Goal: Task Accomplishment & Management: Manage account settings

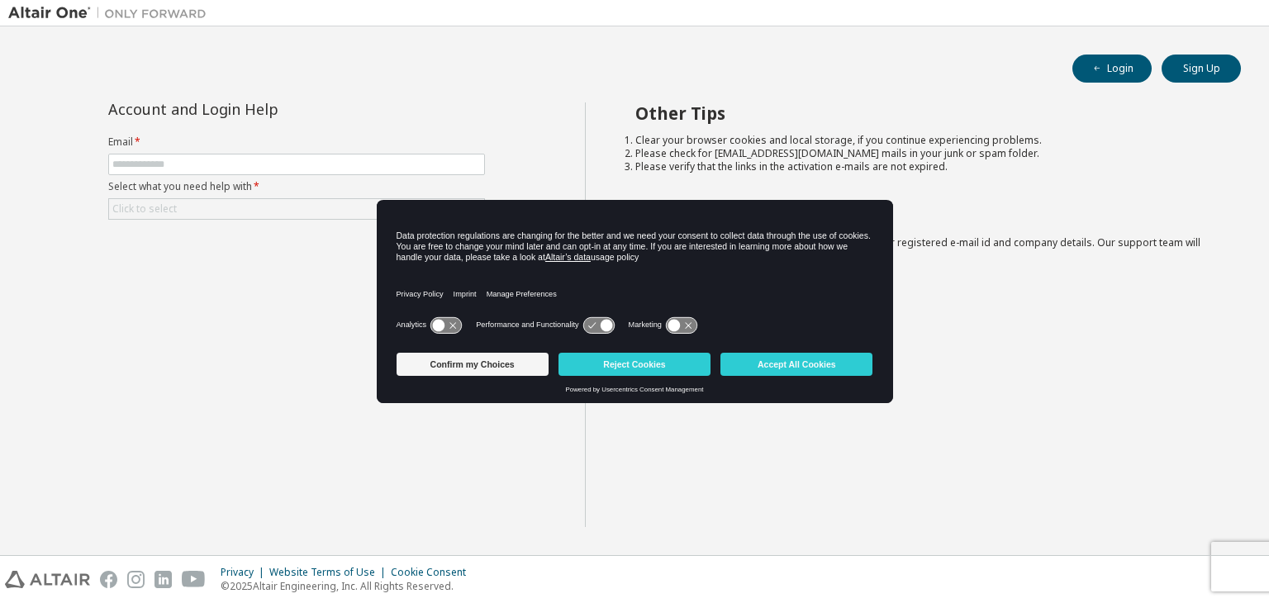
click at [987, 354] on div "Other Tips Clear your browser cookies and local storage, if you continue experi…" at bounding box center [923, 314] width 677 height 425
click at [503, 358] on button "Confirm my Choices" at bounding box center [473, 364] width 152 height 23
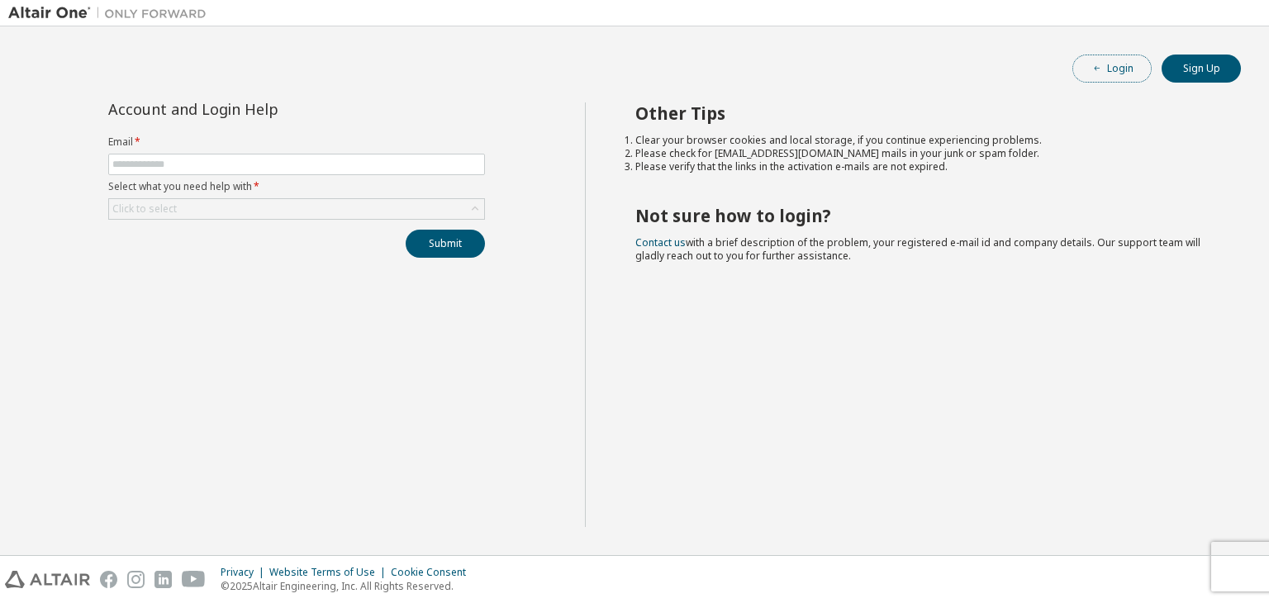
click at [1077, 70] on button "Login" at bounding box center [1111, 69] width 79 height 28
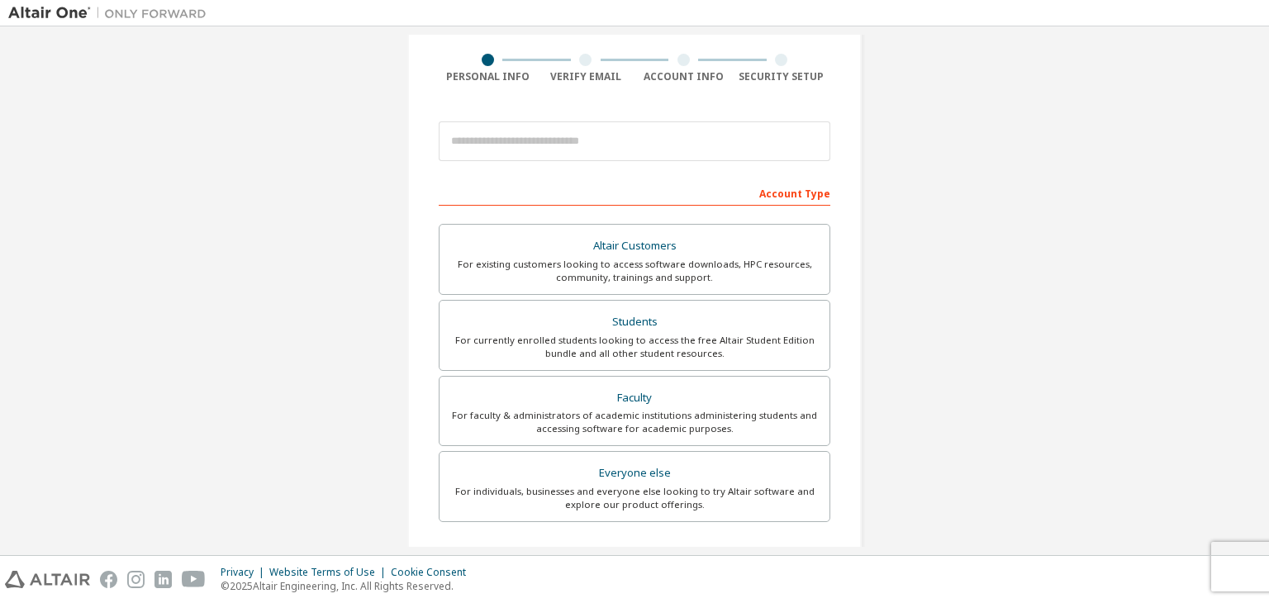
scroll to position [118, 0]
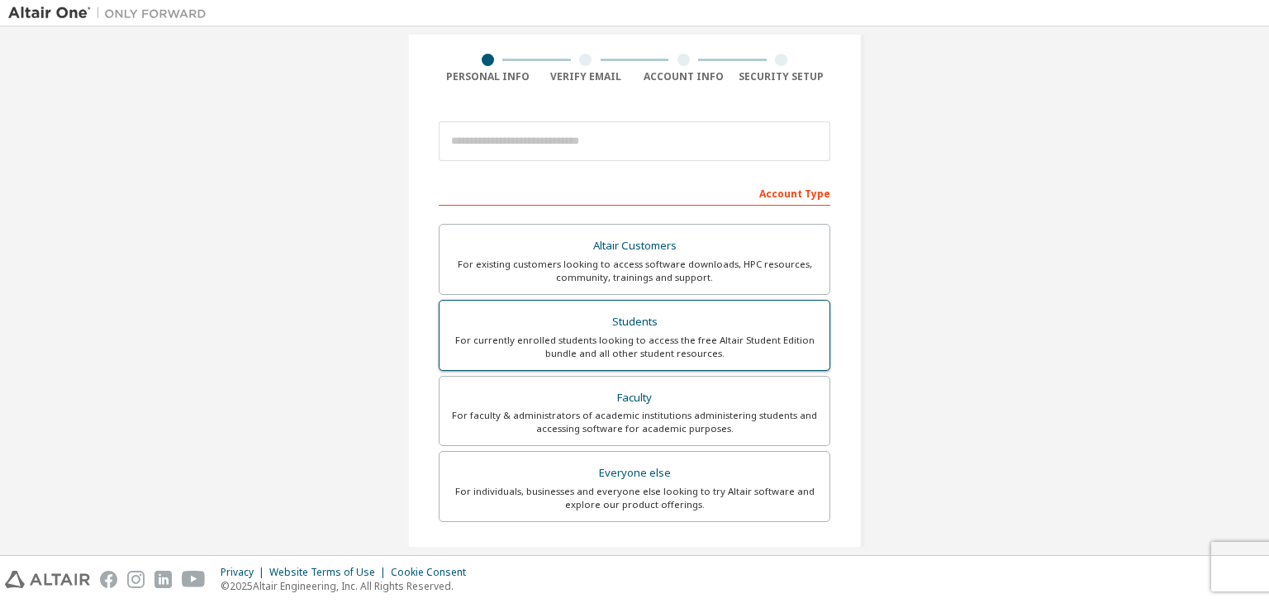
click at [730, 334] on div "For currently enrolled students looking to access the free Altair Student Editi…" at bounding box center [634, 347] width 370 height 26
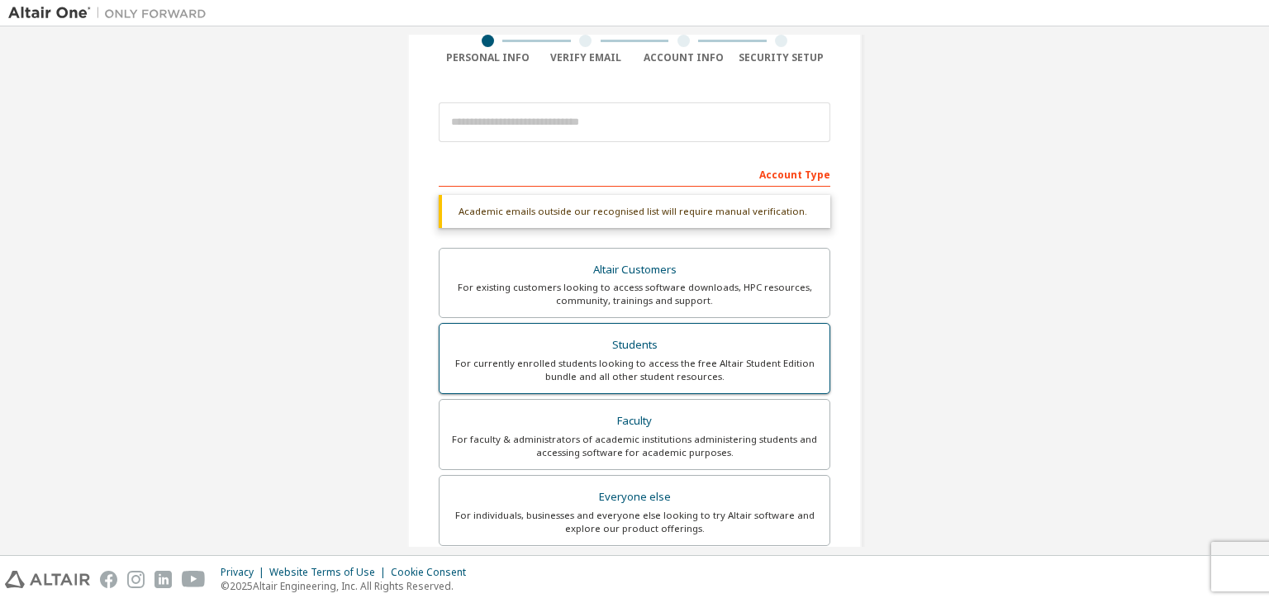
scroll to position [402, 0]
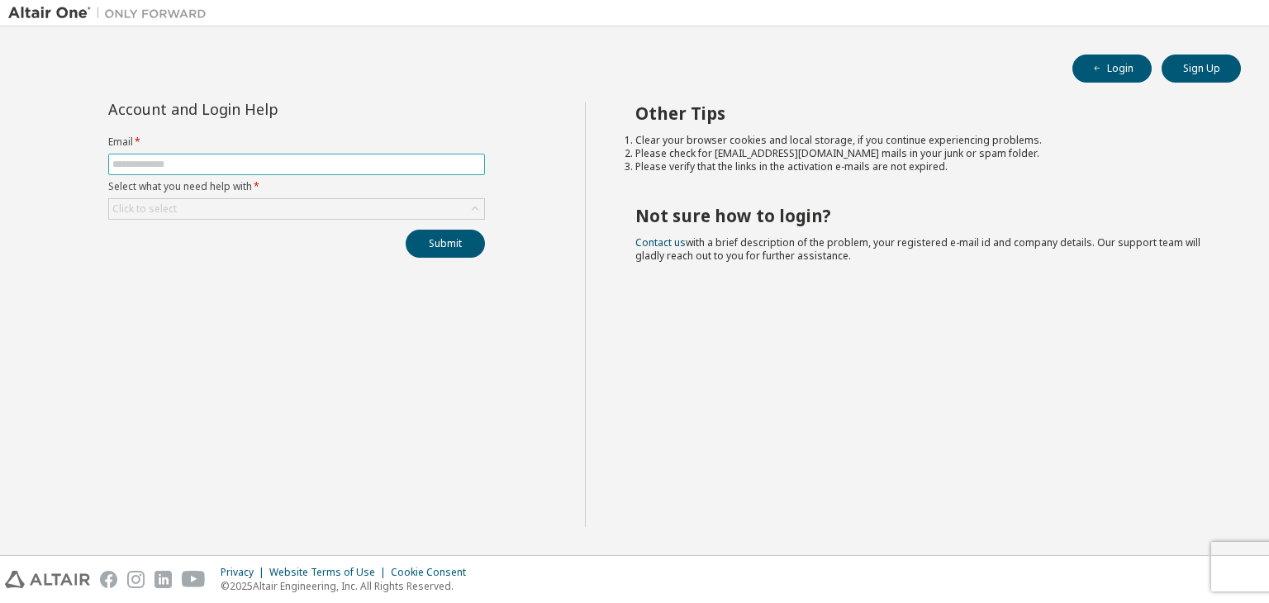
click at [175, 163] on input "text" at bounding box center [296, 164] width 368 height 13
type input "**********"
click at [205, 202] on div "Click to select" at bounding box center [296, 209] width 375 height 20
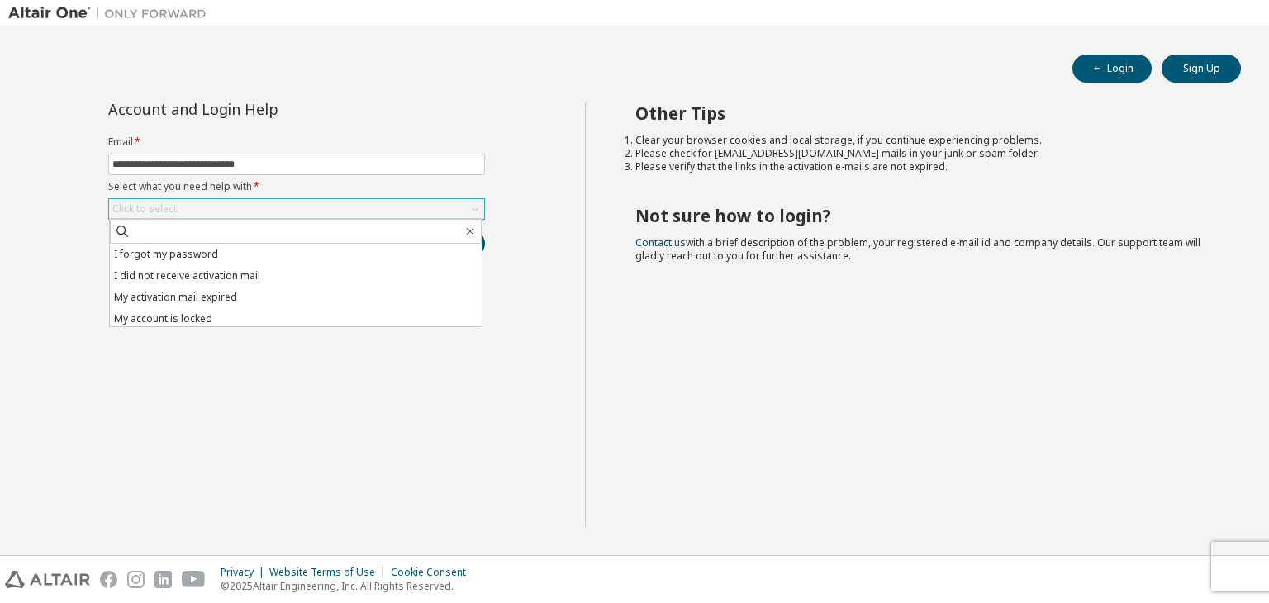
click at [205, 202] on div "Click to select" at bounding box center [296, 209] width 375 height 20
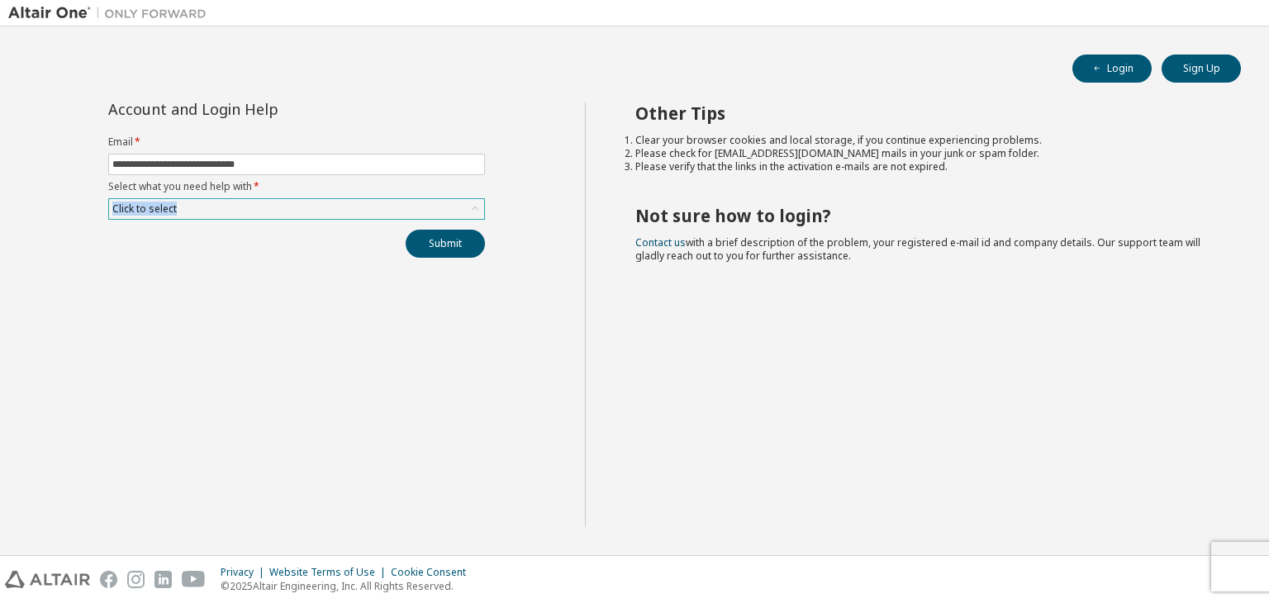
click at [205, 202] on div "Click to select" at bounding box center [296, 209] width 375 height 20
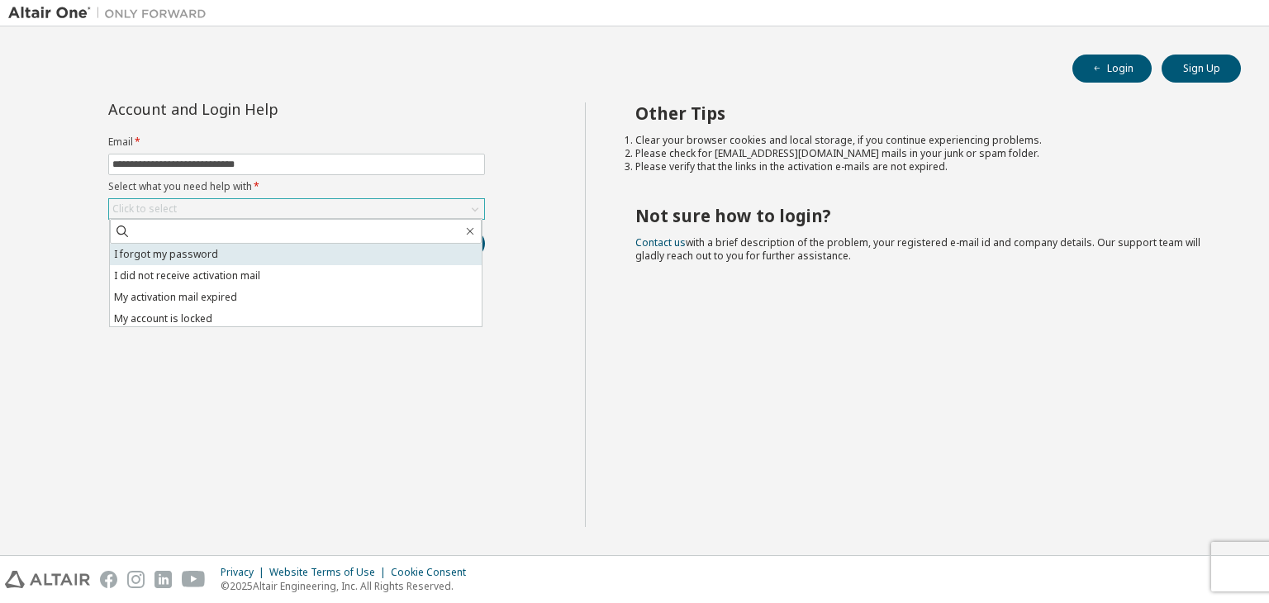
click at [192, 252] on li "I forgot my password" at bounding box center [296, 254] width 372 height 21
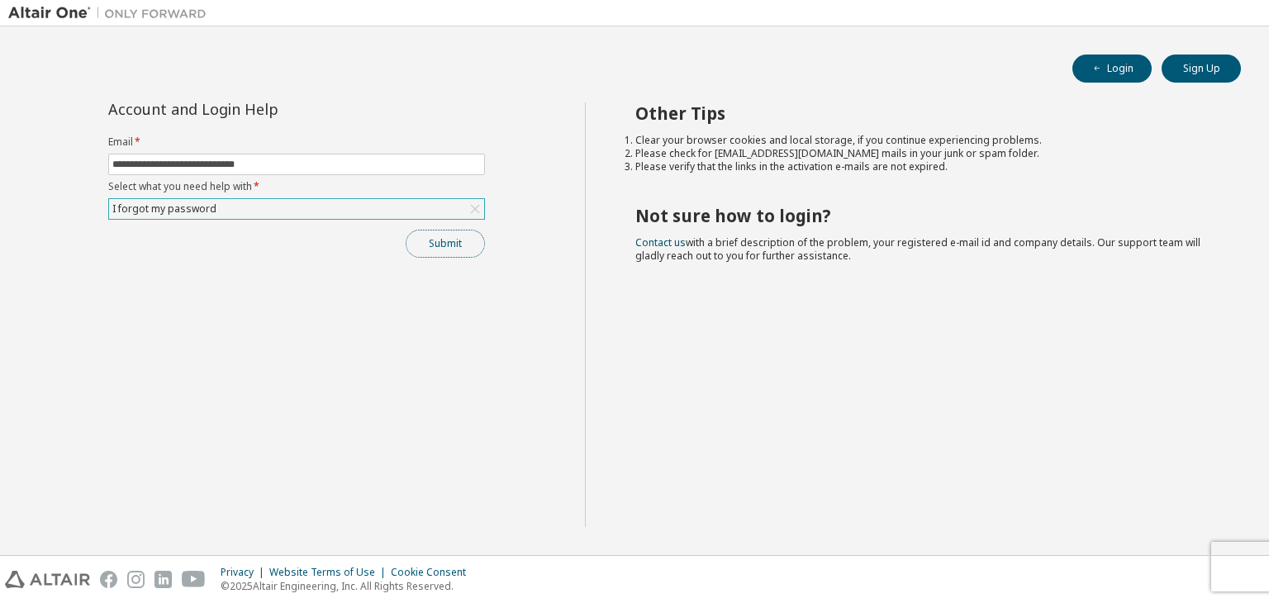
click at [414, 242] on button "Submit" at bounding box center [445, 244] width 79 height 28
click at [456, 244] on button "Submit" at bounding box center [445, 244] width 79 height 28
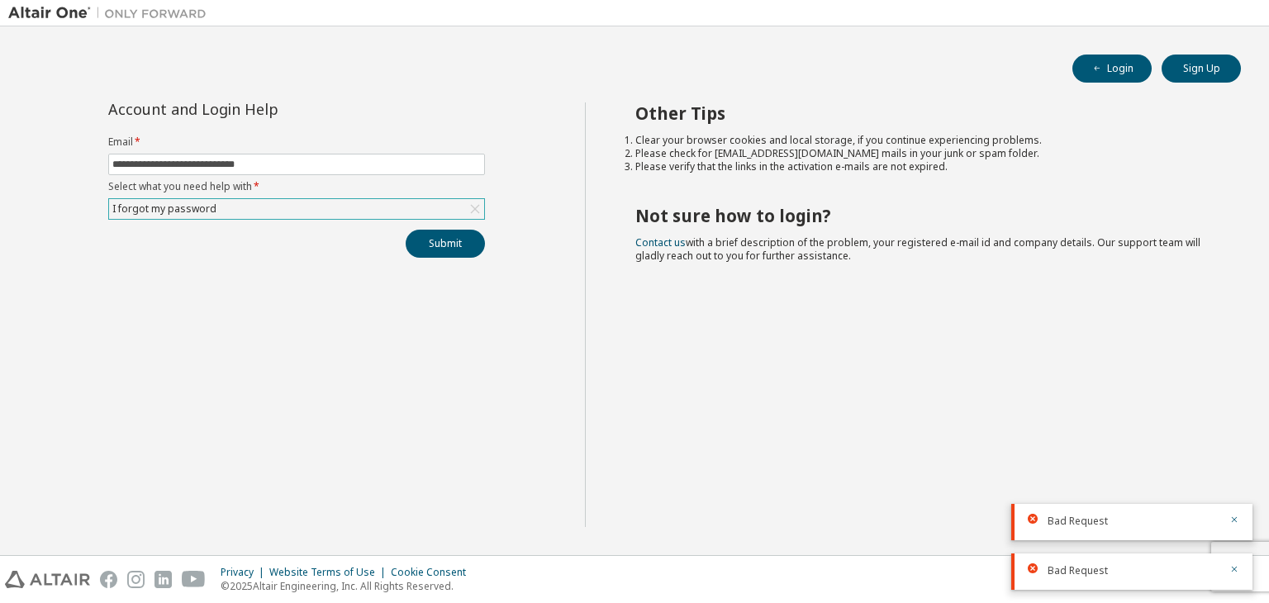
click at [1072, 523] on span "Bad Request" at bounding box center [1078, 521] width 60 height 13
click at [1208, 566] on div "Bad Request" at bounding box center [1134, 570] width 172 height 15
click at [1214, 570] on div "Bad Request" at bounding box center [1134, 570] width 172 height 15
click at [1227, 569] on div at bounding box center [1230, 570] width 20 height 15
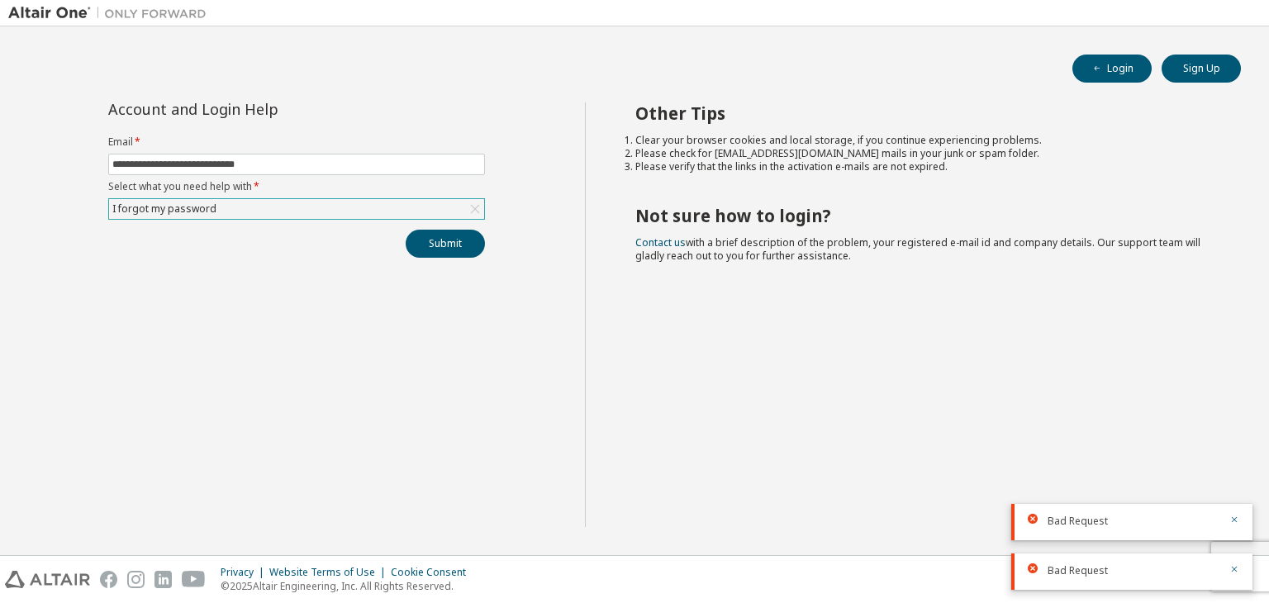
click at [1116, 450] on div "Other Tips Clear your browser cookies and local storage, if you continue experi…" at bounding box center [923, 314] width 677 height 425
click at [1101, 66] on icon "button" at bounding box center [1097, 69] width 10 height 10
